Goal: Browse casually

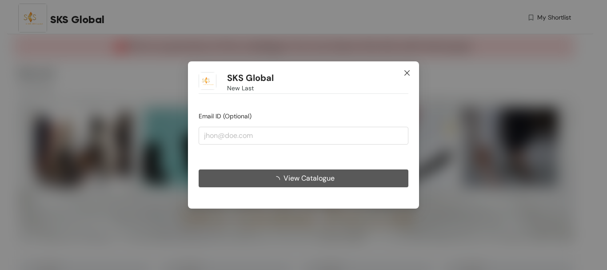
click at [407, 72] on icon "close" at bounding box center [407, 72] width 7 height 7
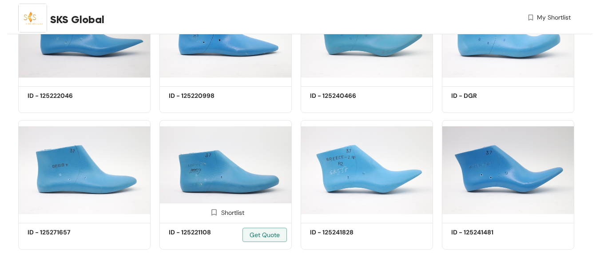
scroll to position [956, 0]
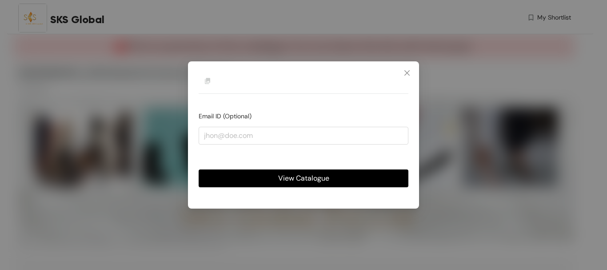
click at [412, 72] on span "Close" at bounding box center [407, 73] width 24 height 24
